Goal: Navigation & Orientation: Go to known website

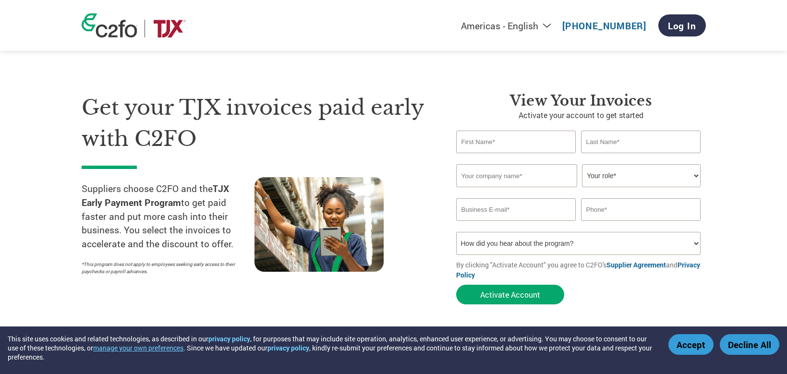
click at [114, 33] on img at bounding box center [110, 25] width 56 height 24
click at [118, 33] on img at bounding box center [110, 25] width 56 height 24
